Goal: Task Accomplishment & Management: Manage account settings

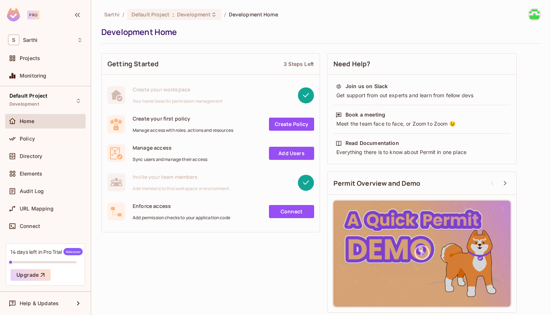
click at [38, 56] on span "Projects" at bounding box center [30, 58] width 20 height 6
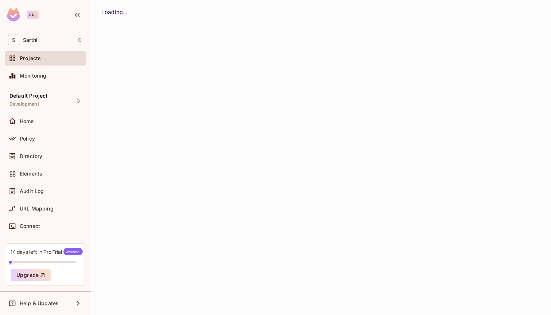
click at [38, 56] on span "Projects" at bounding box center [30, 58] width 21 height 6
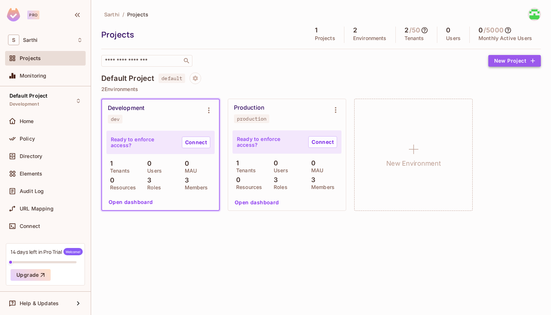
click at [506, 59] on button "New Project" at bounding box center [514, 61] width 52 height 12
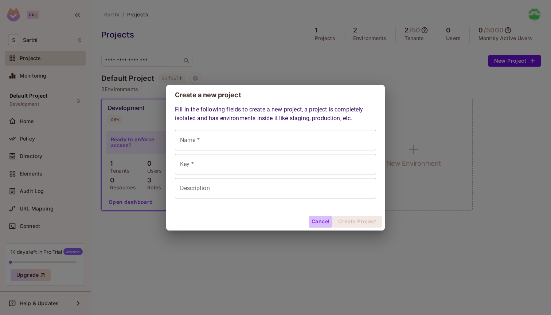
click at [318, 224] on button "Cancel" at bounding box center [321, 222] width 24 height 12
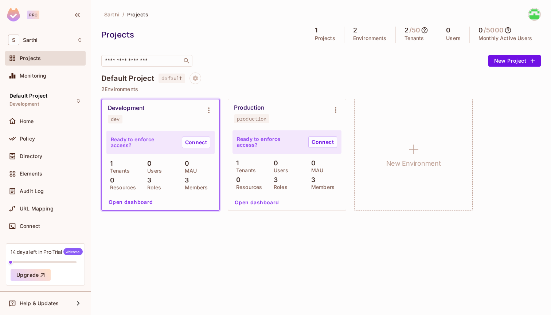
click at [106, 15] on span "Sarthi" at bounding box center [111, 14] width 15 height 7
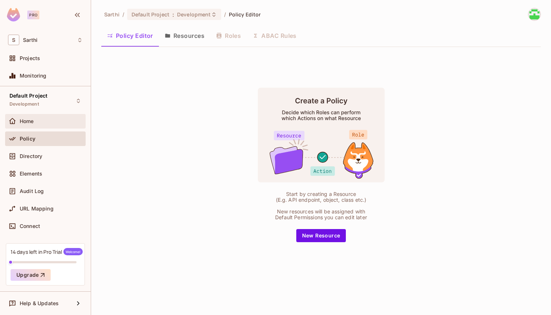
click at [27, 120] on span "Home" at bounding box center [27, 121] width 14 height 6
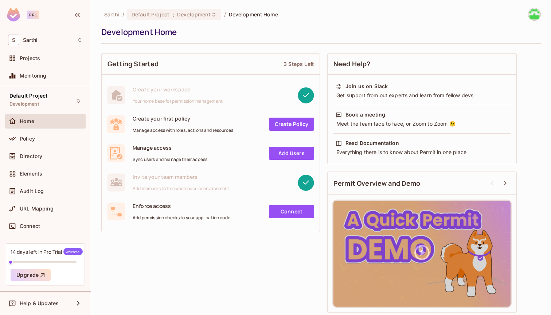
click at [533, 15] on img at bounding box center [534, 14] width 12 height 12
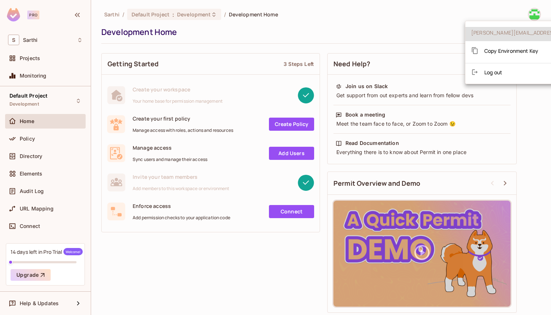
click at [387, 34] on div at bounding box center [275, 157] width 551 height 315
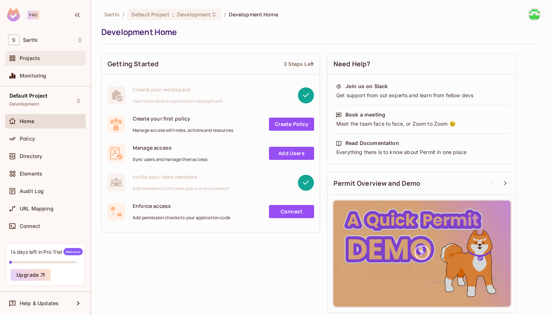
click at [39, 64] on div "Projects" at bounding box center [45, 58] width 81 height 15
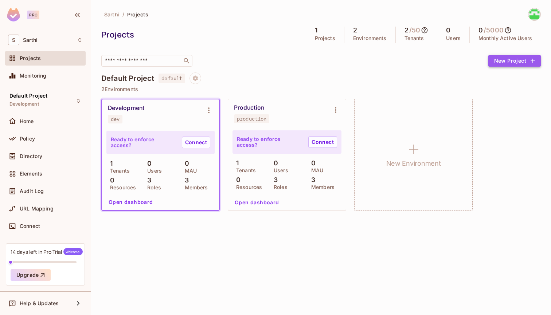
click at [499, 58] on button "New Project" at bounding box center [514, 61] width 52 height 12
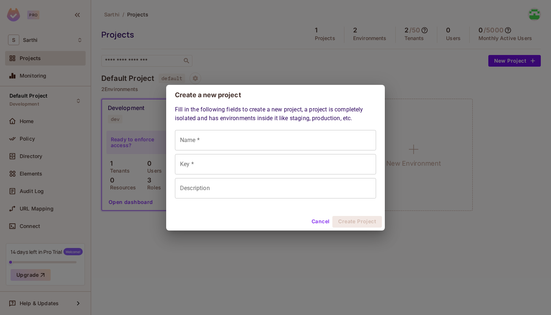
click at [322, 220] on button "Cancel" at bounding box center [321, 222] width 24 height 12
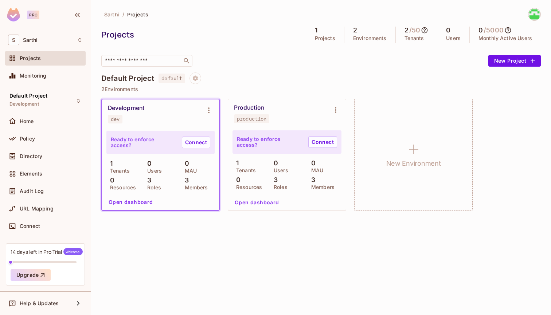
click at [237, 255] on div "Sarthi / Projects Projects 1 Projects 2 Environments 2 / 50 Tenants 0 Users 0 /…" at bounding box center [321, 157] width 460 height 315
